Goal: Task Accomplishment & Management: Use online tool/utility

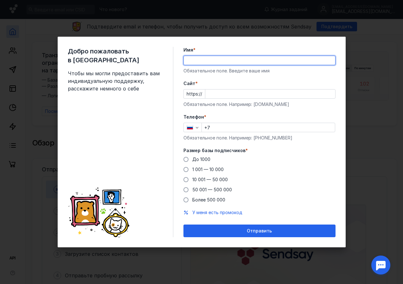
type input "[PERSON_NAME]"
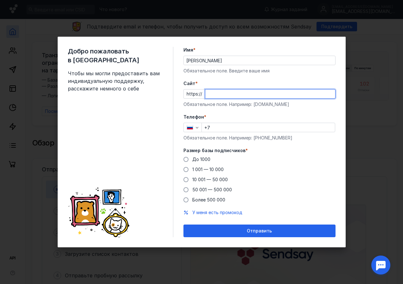
click at [225, 92] on input "Cайт *" at bounding box center [270, 94] width 130 height 9
type input "ы"
type input "[DOMAIN_NAME]"
click at [248, 122] on div "Телефон * +7 Обязательное поле. Например: [PHONE_NUMBER]" at bounding box center [259, 127] width 152 height 27
click at [248, 115] on label "Телефон *" at bounding box center [259, 117] width 152 height 6
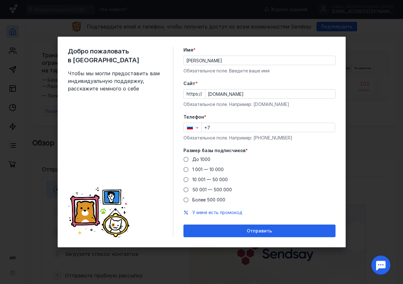
click at [238, 125] on input "+7" at bounding box center [268, 127] width 133 height 9
type input "[PHONE_NUMBER]"
click at [186, 169] on span at bounding box center [185, 169] width 5 height 5
click at [0, 0] on input "1 001 — 10 000" at bounding box center [0, 0] width 0 height 0
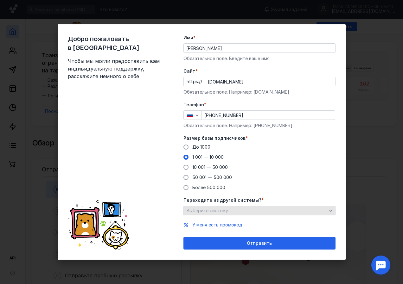
click at [242, 211] on div "Выберите систему" at bounding box center [256, 210] width 143 height 5
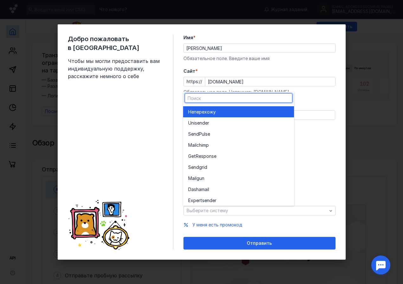
click at [259, 108] on div "Не перехожу" at bounding box center [238, 111] width 101 height 11
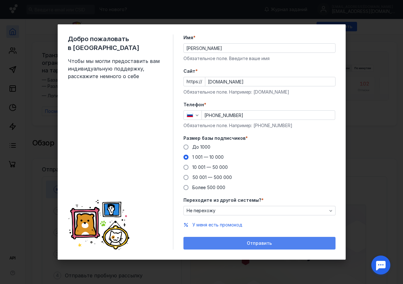
click at [271, 239] on div "Отправить" at bounding box center [259, 243] width 152 height 13
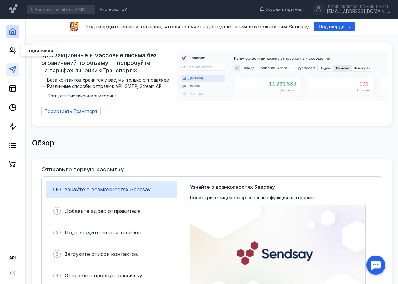
click at [13, 73] on icon at bounding box center [13, 70] width 8 height 8
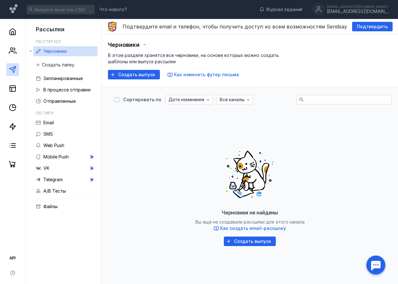
click at [172, 210] on div "Черновики не найдены Вы ещё не создавали рассылки для этого канала Как создать …" at bounding box center [249, 195] width 271 height 158
click at [13, 86] on rect at bounding box center [13, 89] width 6 height 6
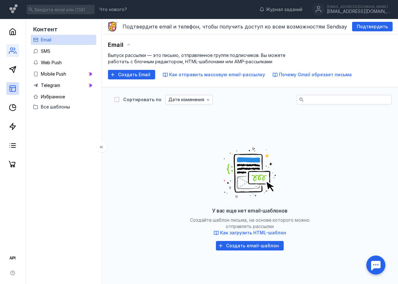
click at [14, 55] on link at bounding box center [12, 50] width 13 height 13
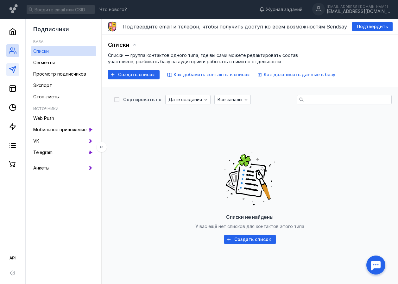
click at [13, 74] on link at bounding box center [12, 69] width 13 height 13
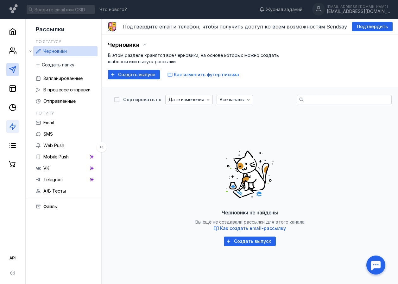
click at [13, 127] on icon at bounding box center [13, 127] width 8 height 8
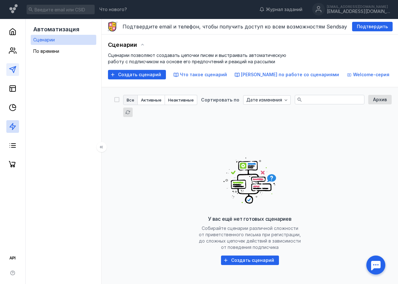
click at [13, 73] on icon at bounding box center [13, 70] width 8 height 8
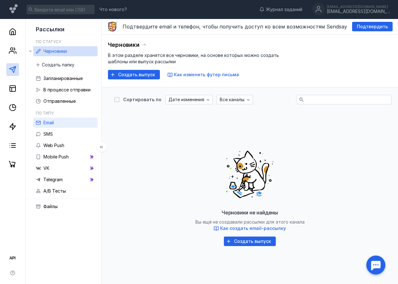
click at [60, 124] on link "Email" at bounding box center [65, 123] width 64 height 10
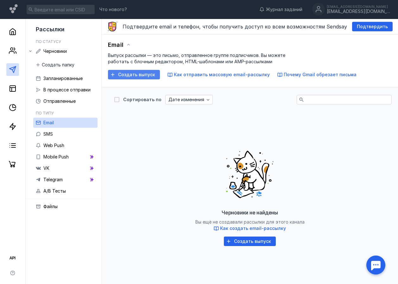
click at [148, 76] on span "Создать выпуск" at bounding box center [136, 74] width 37 height 5
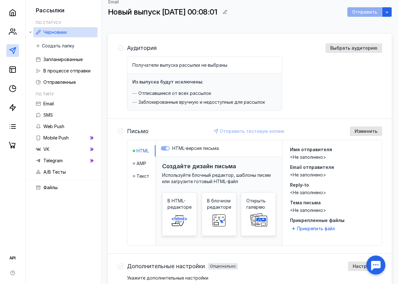
scroll to position [16, 0]
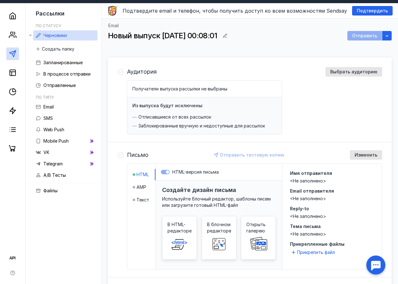
click at [143, 184] on li "AMP" at bounding box center [144, 187] width 23 height 11
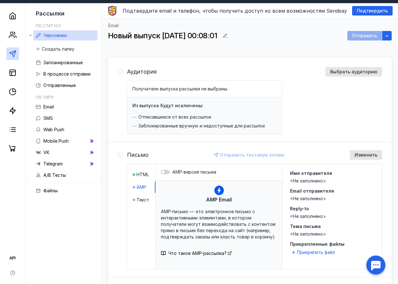
click at [147, 196] on li "Текст" at bounding box center [144, 199] width 23 height 11
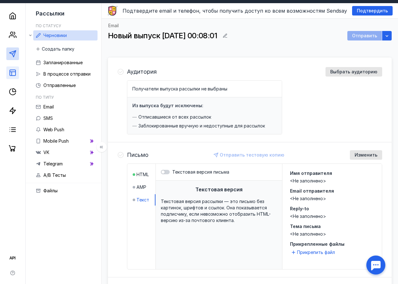
click at [8, 71] on link at bounding box center [12, 73] width 13 height 13
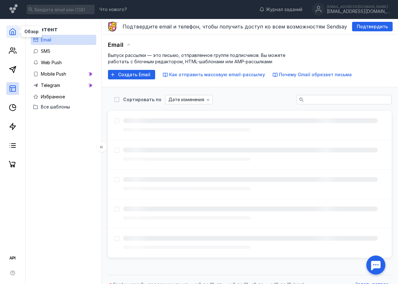
click at [13, 29] on icon at bounding box center [13, 32] width 8 height 8
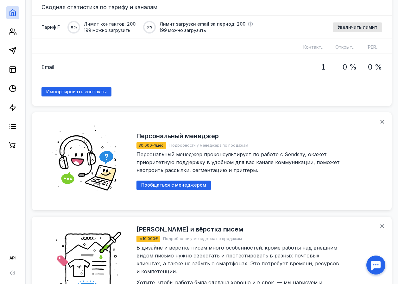
scroll to position [507, 0]
